Goal: Find specific page/section: Find specific page/section

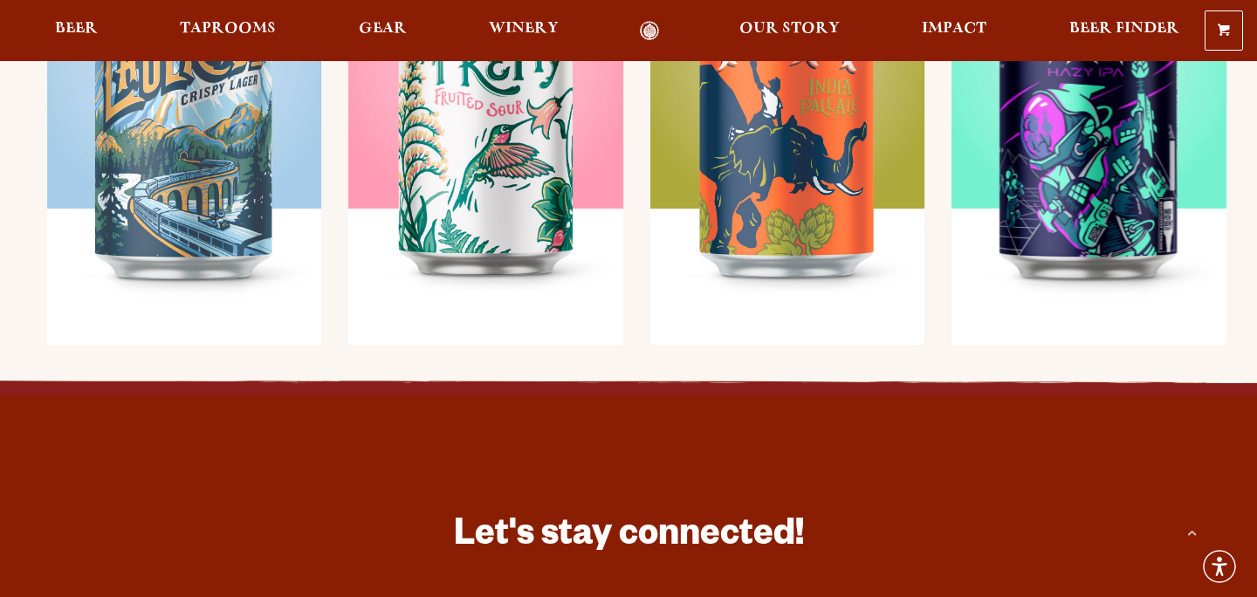
scroll to position [1439, 0]
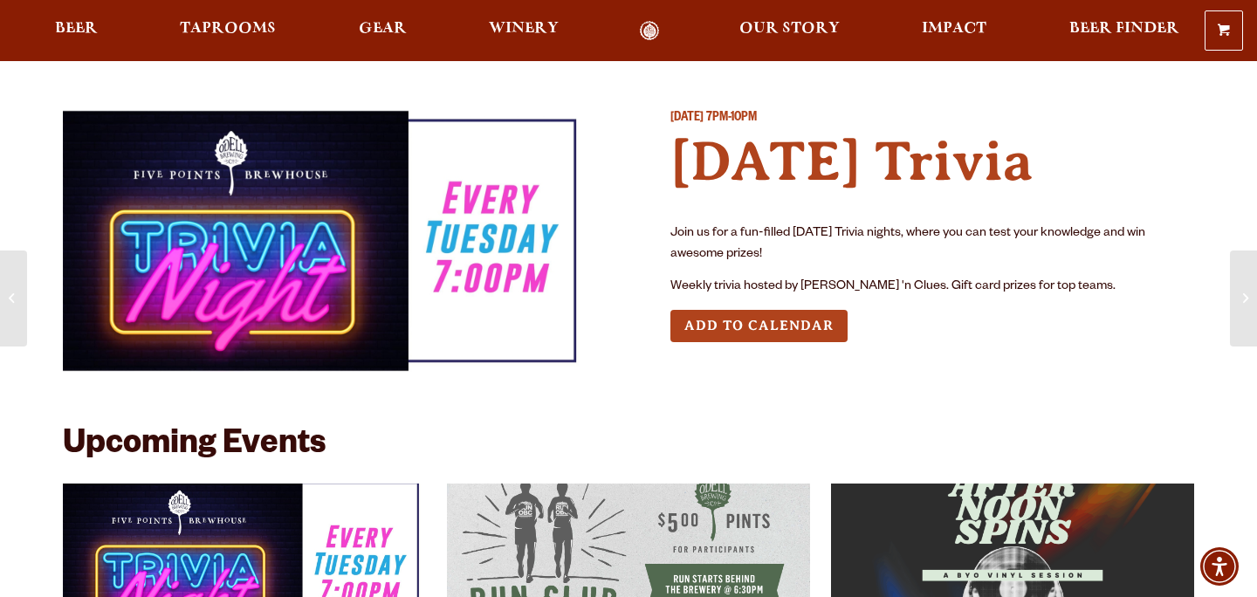
scroll to position [286, 0]
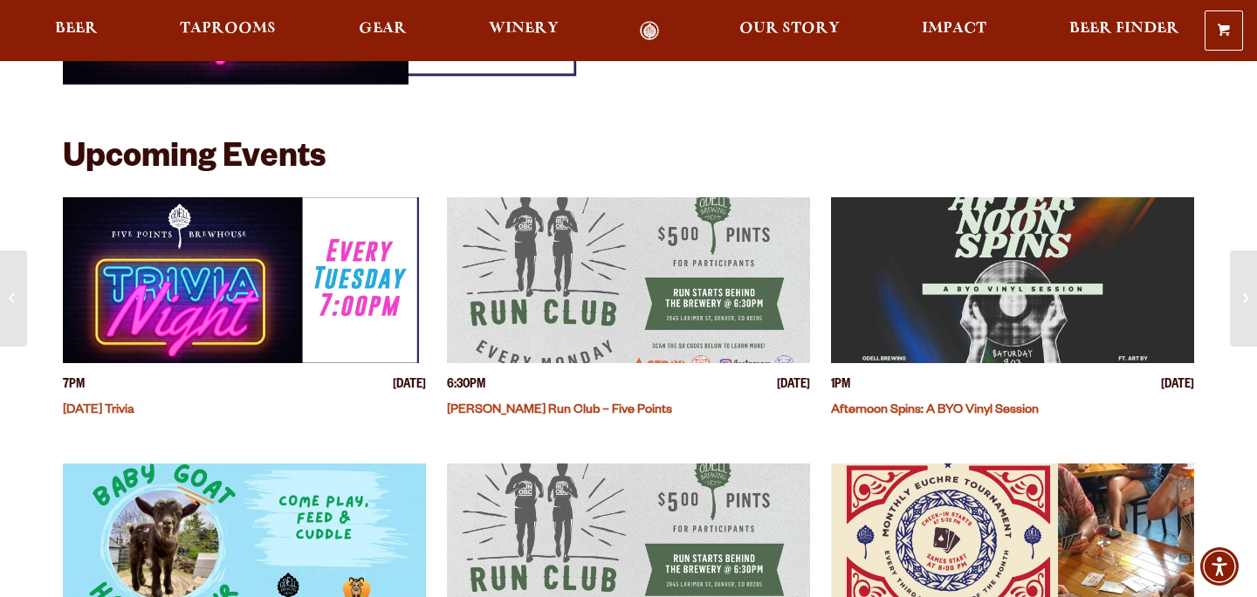
click at [301, 275] on img "View event details" at bounding box center [244, 280] width 363 height 166
